Goal: Transaction & Acquisition: Subscribe to service/newsletter

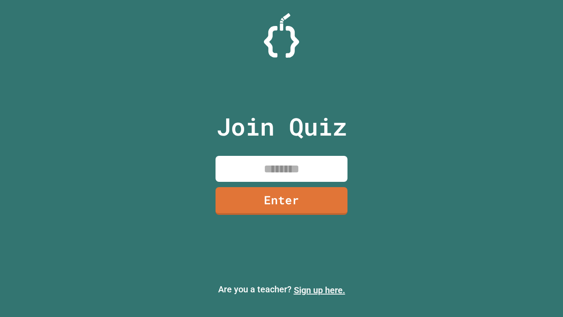
click at [319, 290] on link "Sign up here." at bounding box center [319, 289] width 51 height 11
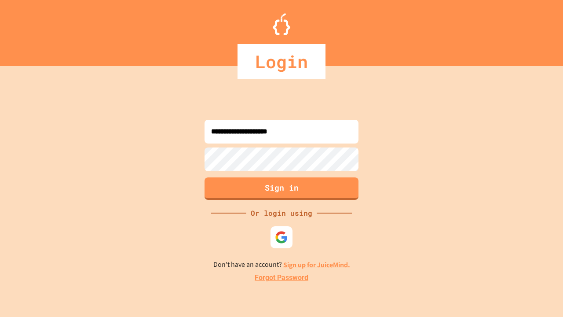
type input "**********"
